Goal: Navigation & Orientation: Find specific page/section

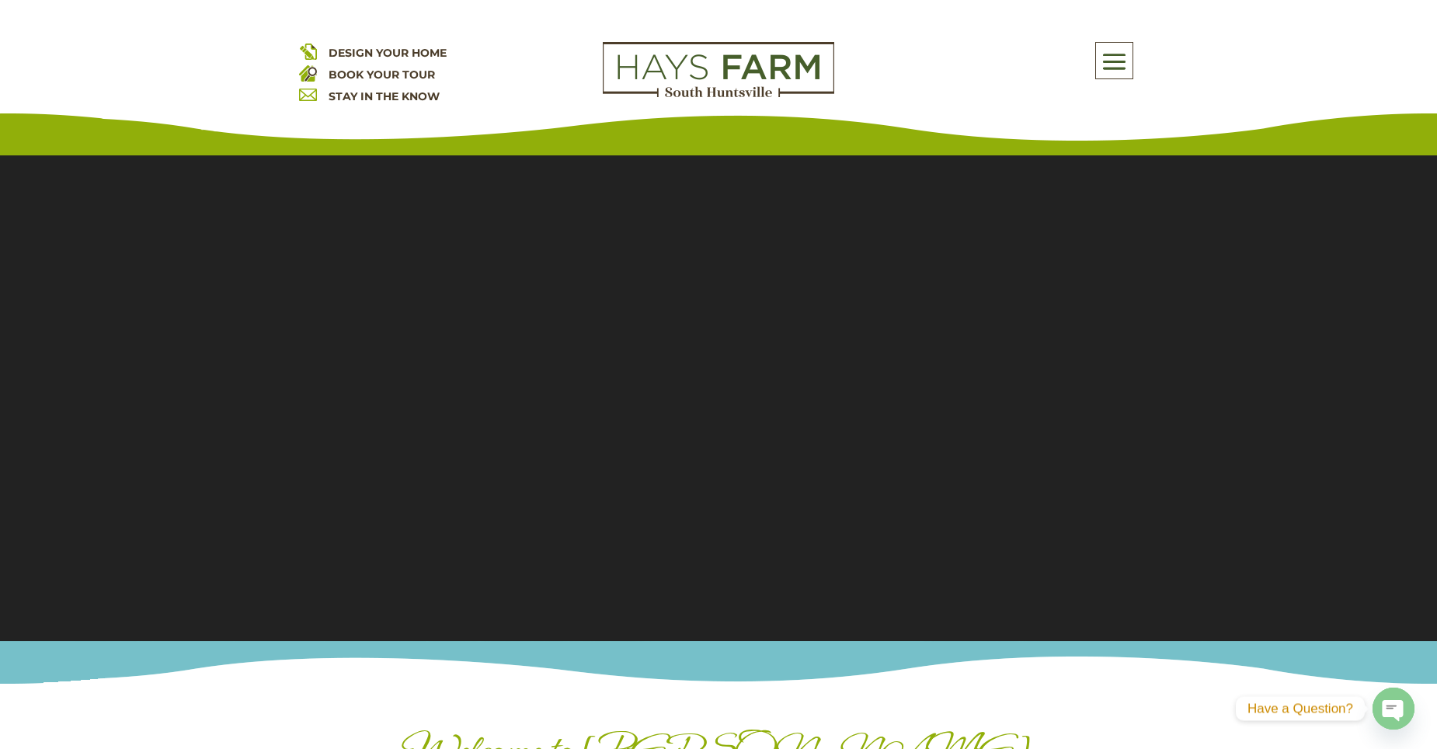
click at [1099, 78] on div "About Us Quick Move-in Homes Amenities Galleries Shops, Restaurants, & Retail M…" at bounding box center [998, 74] width 280 height 65
click at [1112, 64] on span at bounding box center [1114, 61] width 37 height 36
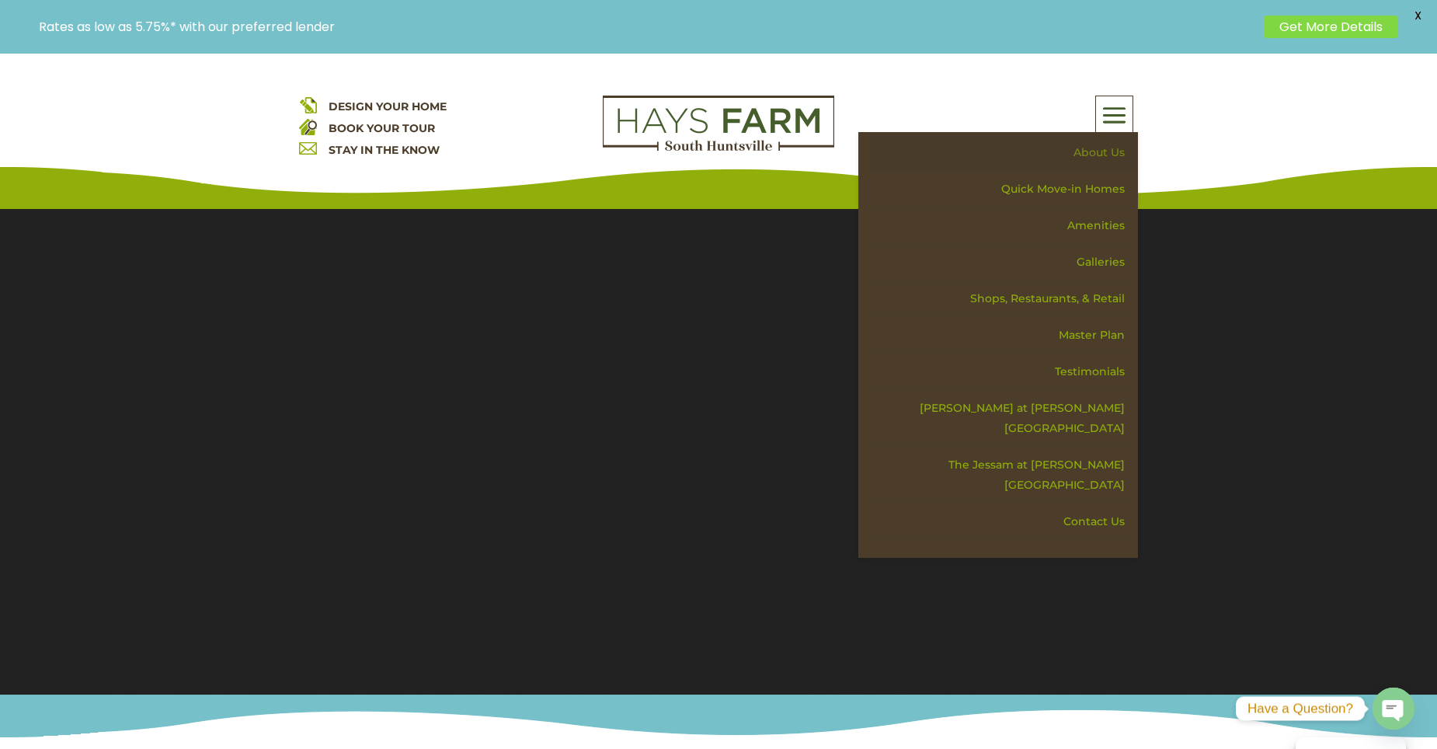
click at [1104, 144] on link "About Us" at bounding box center [1003, 152] width 269 height 37
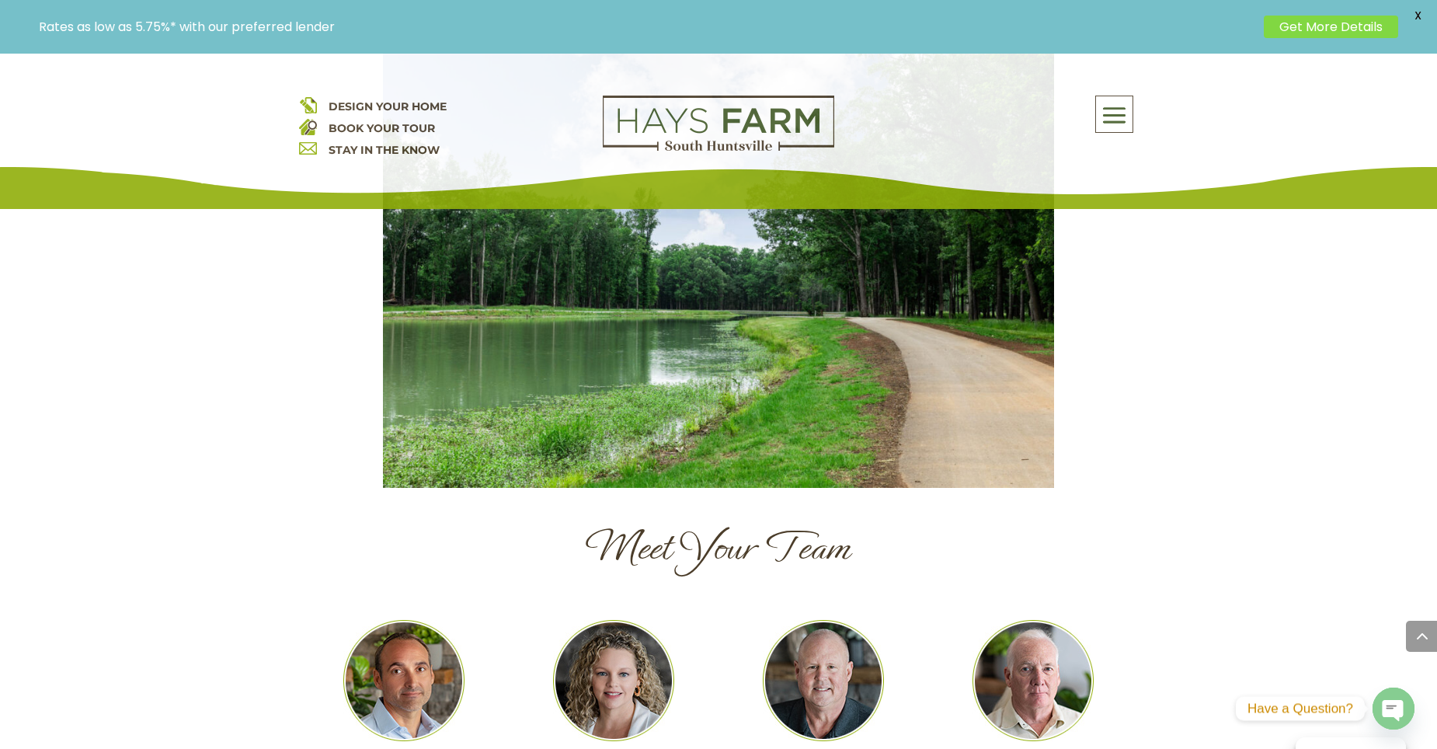
scroll to position [1553, 0]
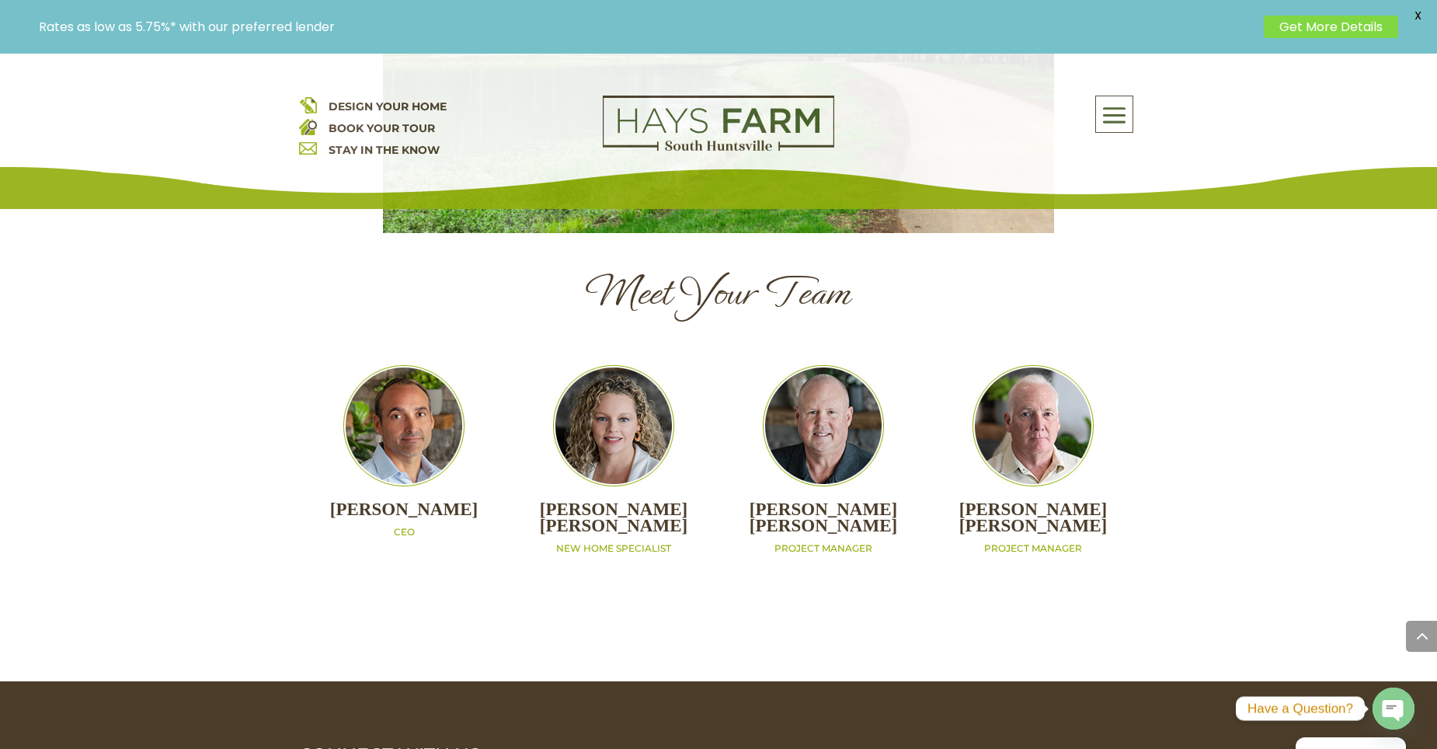
click at [1126, 127] on span at bounding box center [1114, 116] width 37 height 36
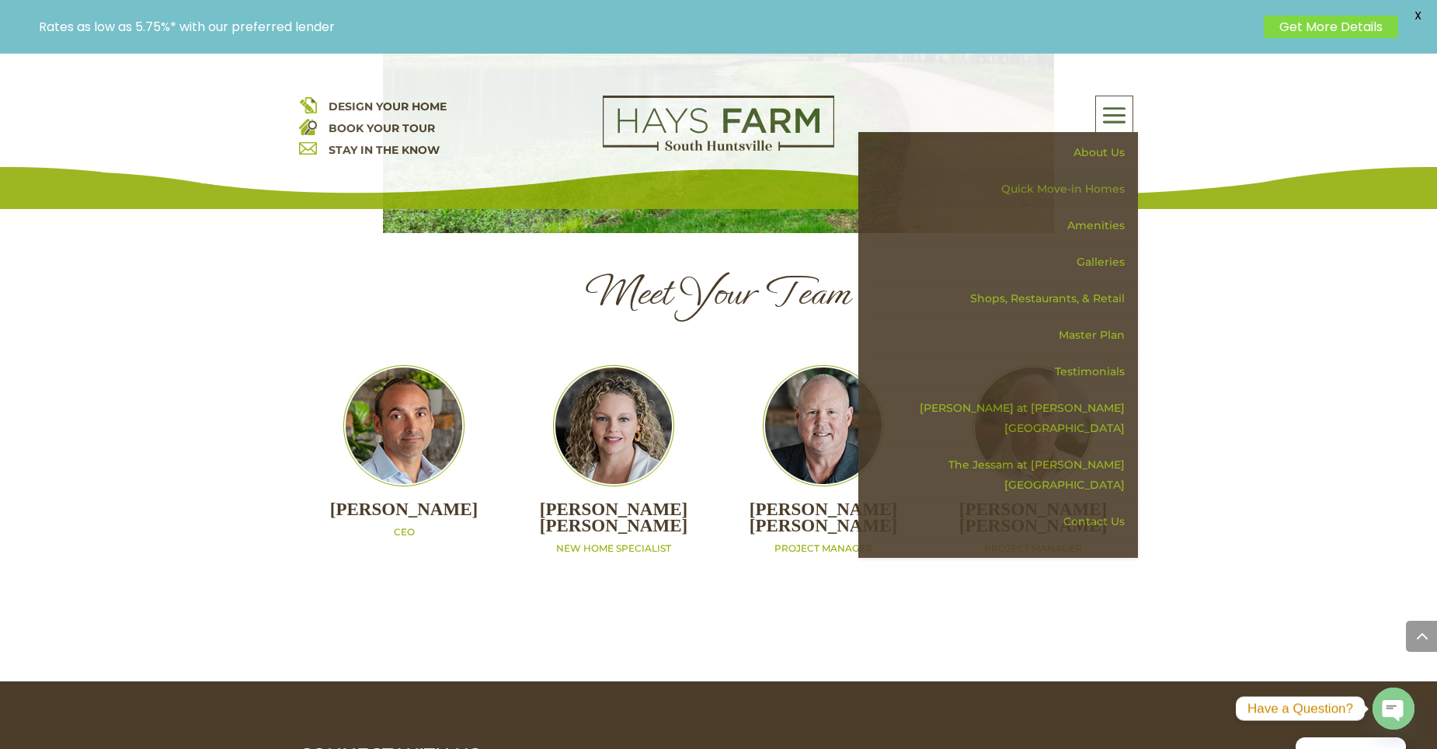
click at [1083, 185] on link "Quick Move-in Homes" at bounding box center [1003, 189] width 269 height 37
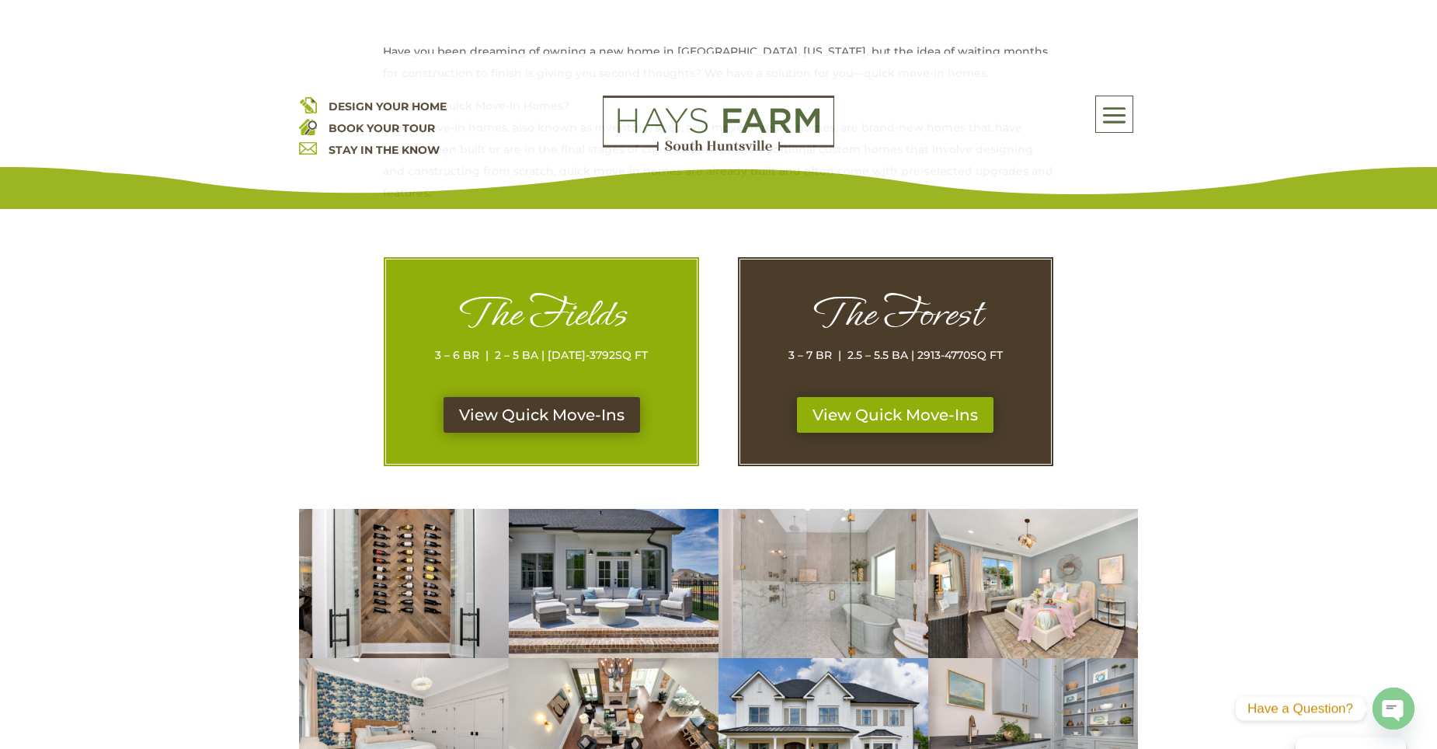
scroll to position [699, 0]
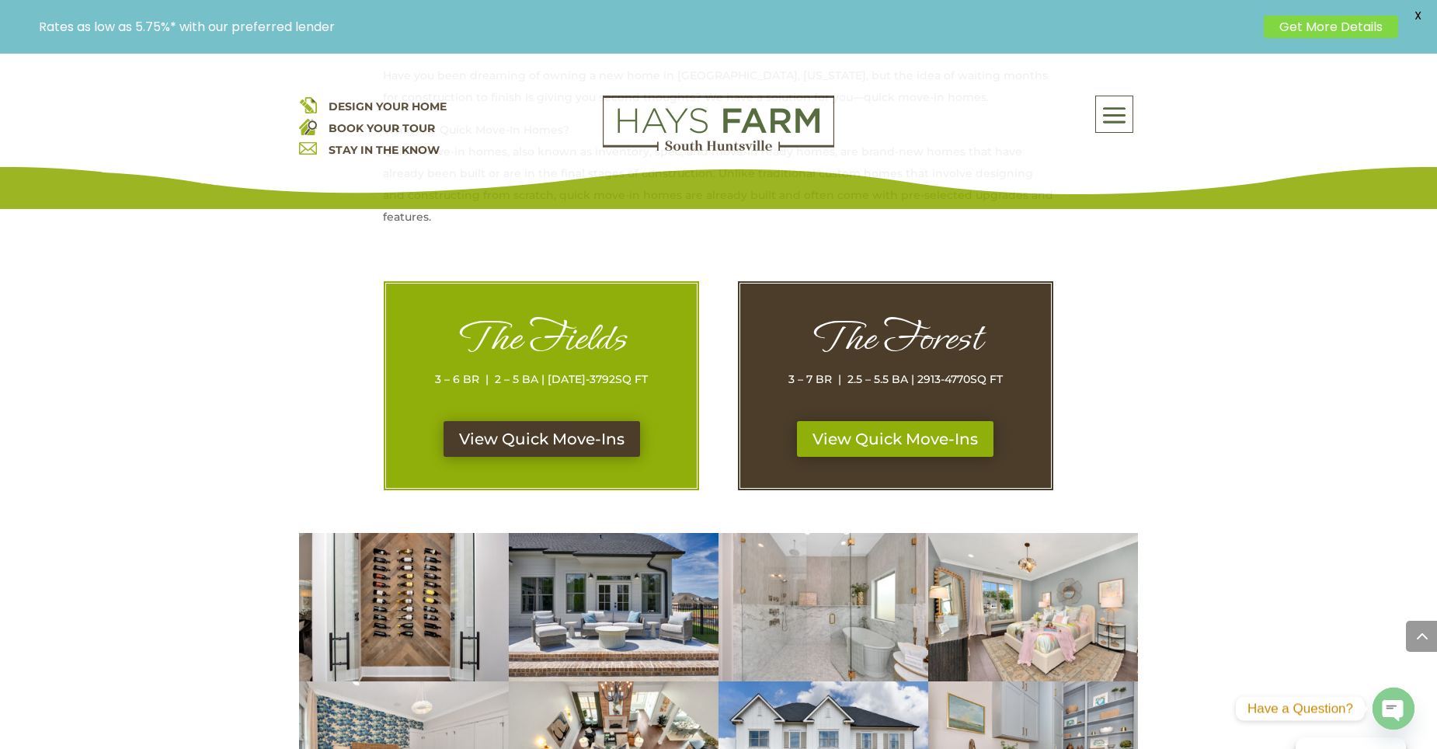
click at [578, 419] on div "The Fields 3 – 6 BR | 2 – 5 BA | [DATE]-3792 SQ FT" at bounding box center [541, 368] width 249 height 106
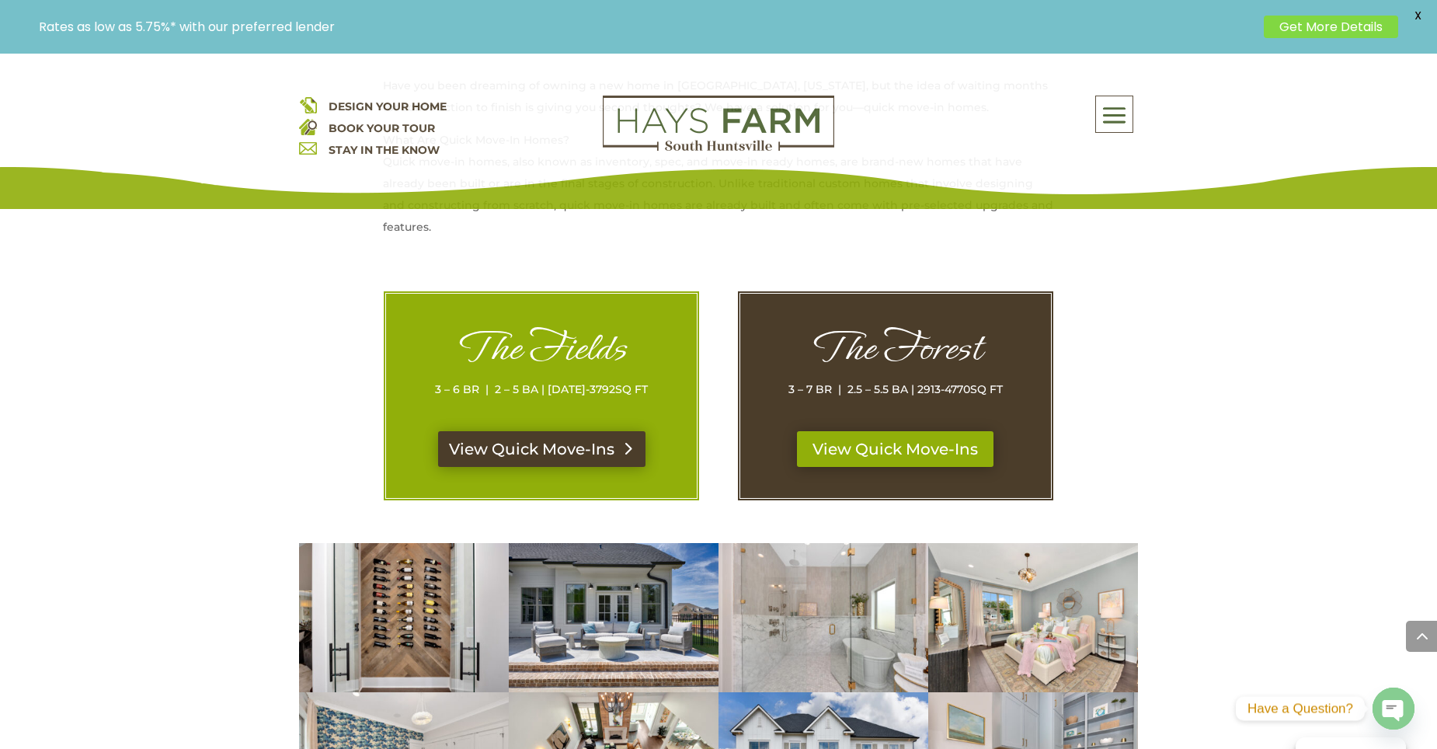
click at [582, 447] on link "View Quick Move-Ins" at bounding box center [541, 449] width 207 height 36
click at [868, 444] on link "View Quick Move-Ins" at bounding box center [894, 449] width 207 height 36
